Goal: Check status: Check status

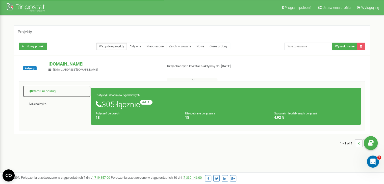
click at [44, 93] on link "Centrum obsługi" at bounding box center [57, 91] width 68 height 12
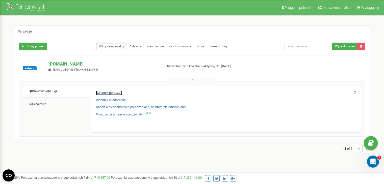
click at [99, 94] on link "Dziennik połączeń" at bounding box center [109, 93] width 26 height 5
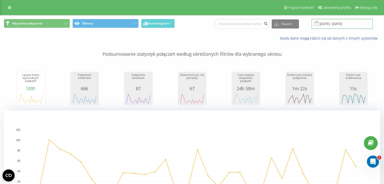
click at [332, 21] on input "19.07.2025 - 19.08.2025" at bounding box center [341, 24] width 61 height 10
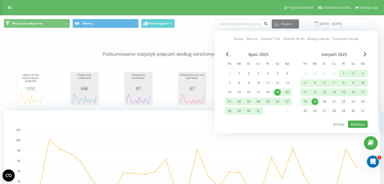
click at [315, 100] on div "19" at bounding box center [314, 101] width 7 height 7
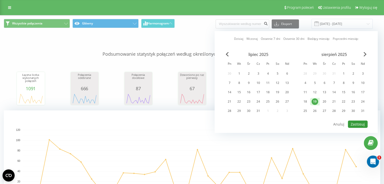
click at [366, 122] on button "Zastosuj" at bounding box center [358, 124] width 20 height 7
type input "19.08.2025 - 19.08.2025"
